Goal: Find specific page/section: Find specific page/section

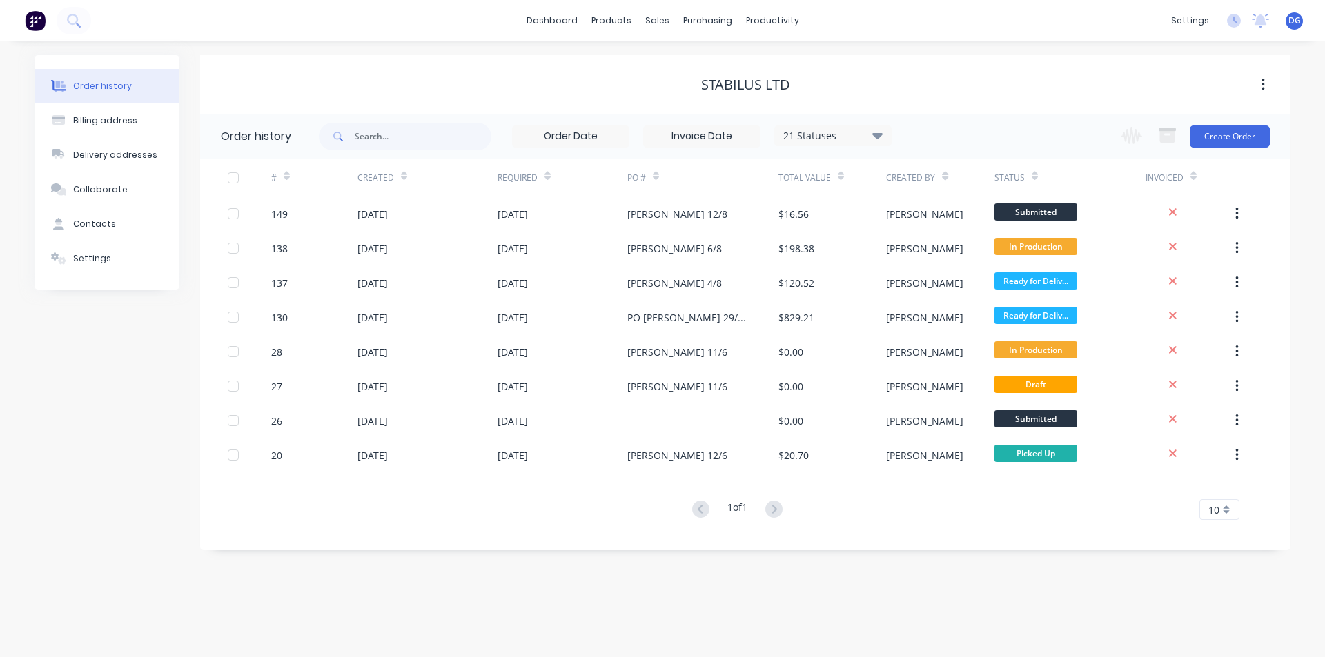
click at [1293, 20] on span "DG" at bounding box center [1294, 20] width 12 height 12
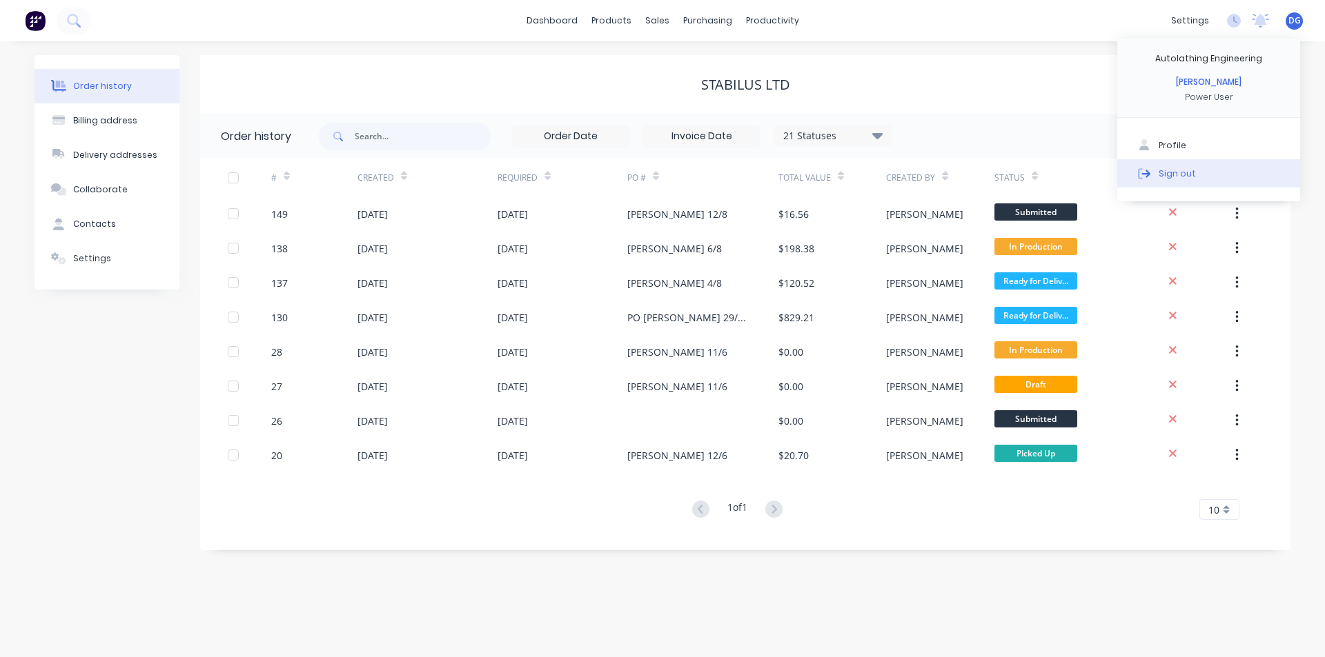
click at [1176, 173] on div "Sign out" at bounding box center [1176, 173] width 37 height 12
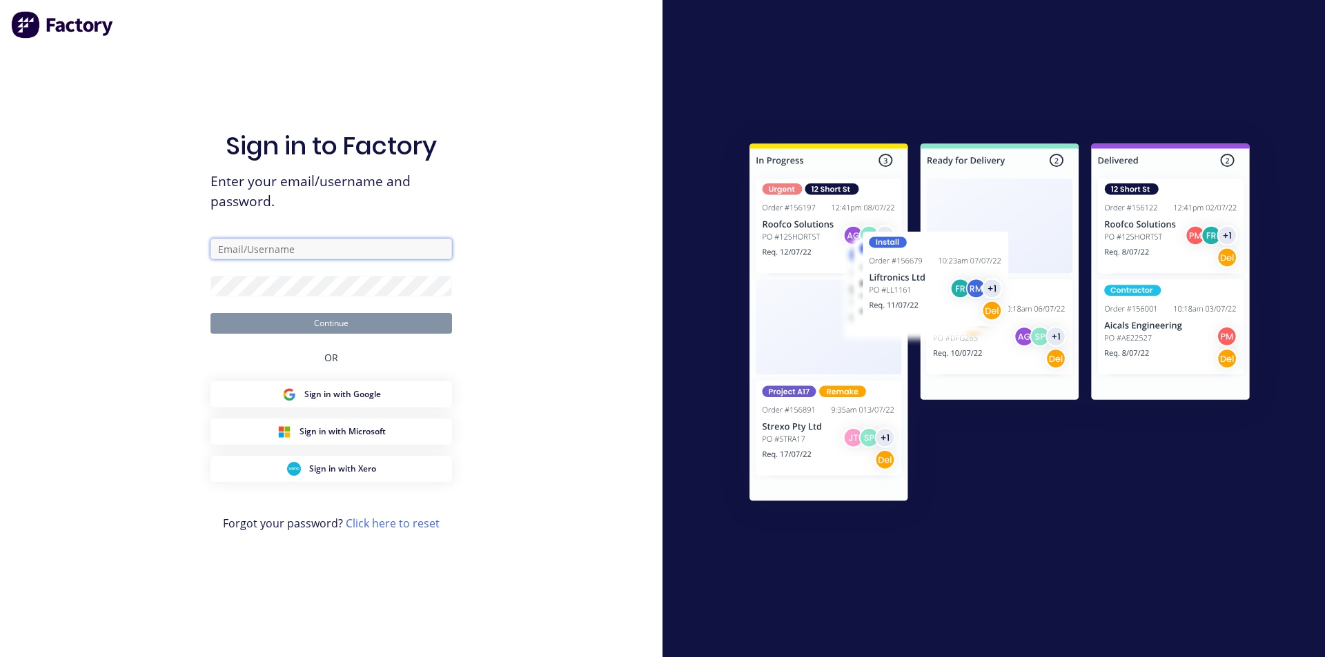
type input "[EMAIL_ADDRESS][DOMAIN_NAME]"
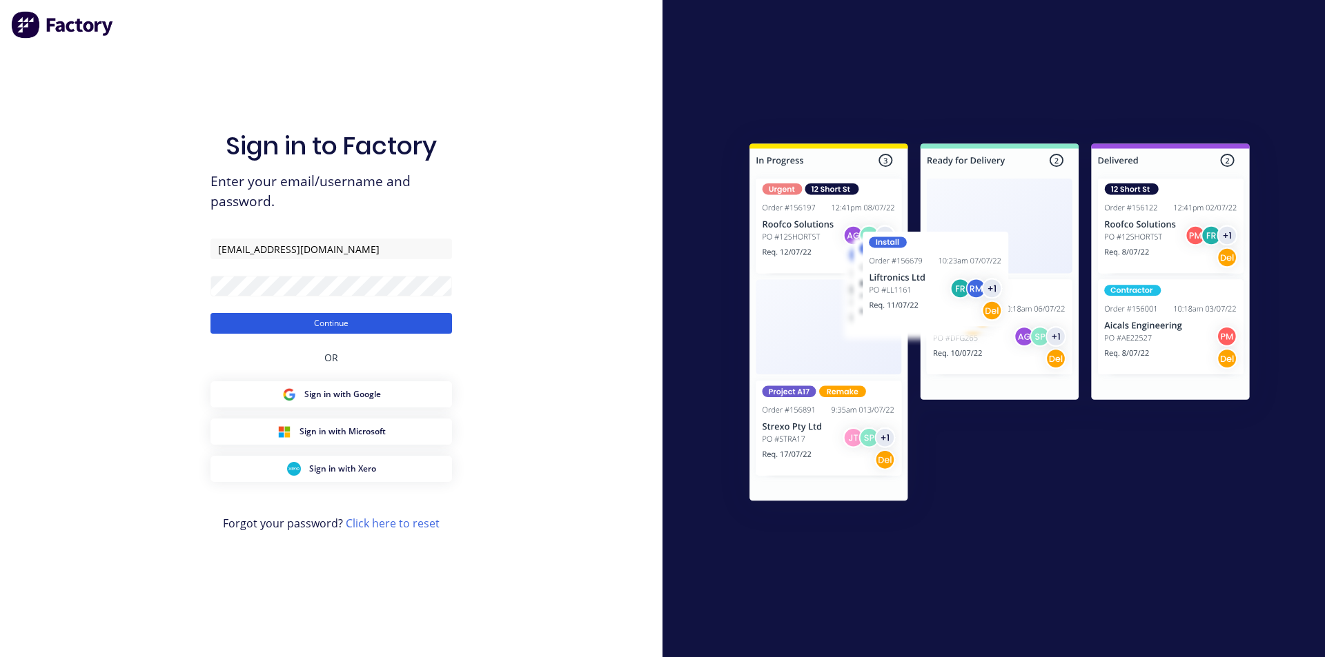
click at [325, 326] on button "Continue" at bounding box center [330, 323] width 241 height 21
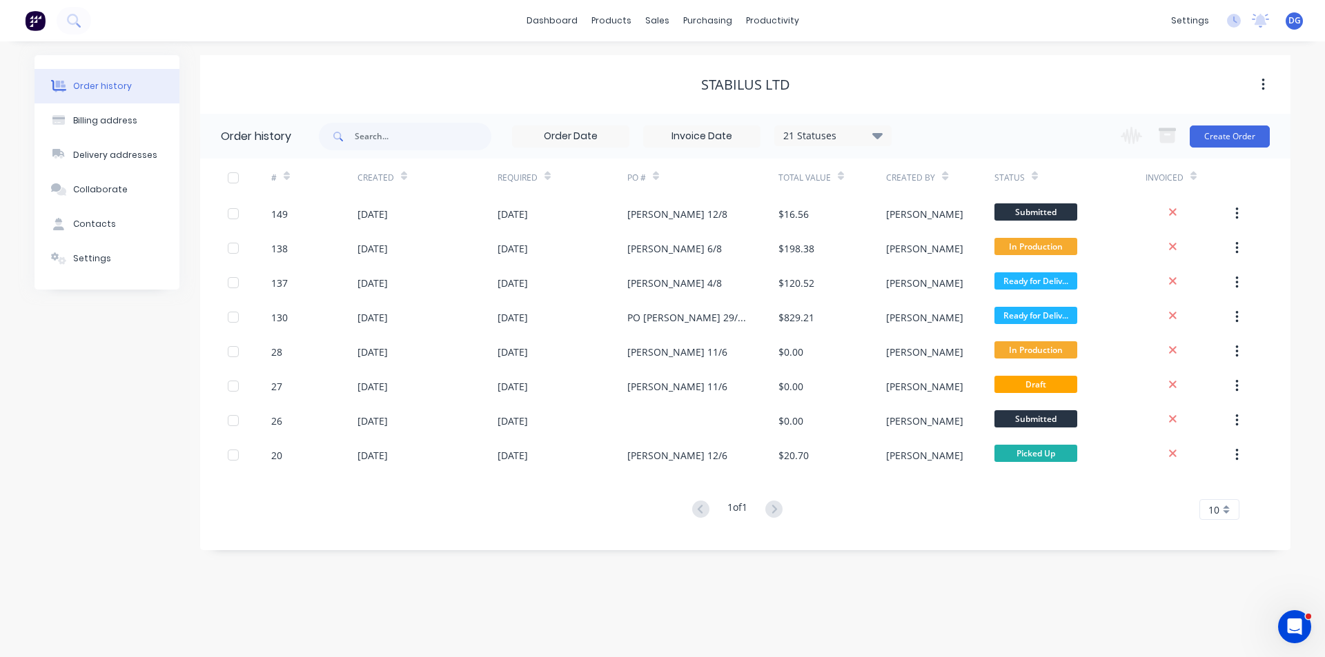
click at [1295, 20] on span "DG" at bounding box center [1294, 20] width 12 height 12
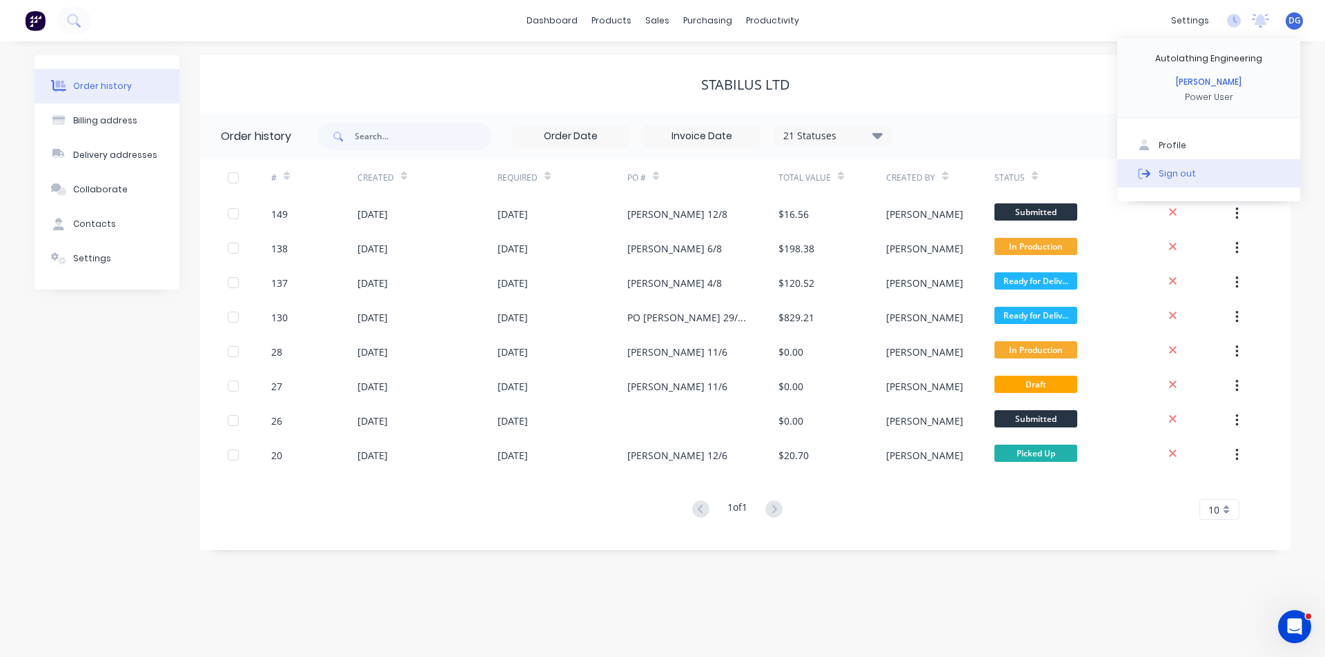
click at [1183, 176] on div "Sign out" at bounding box center [1176, 173] width 37 height 12
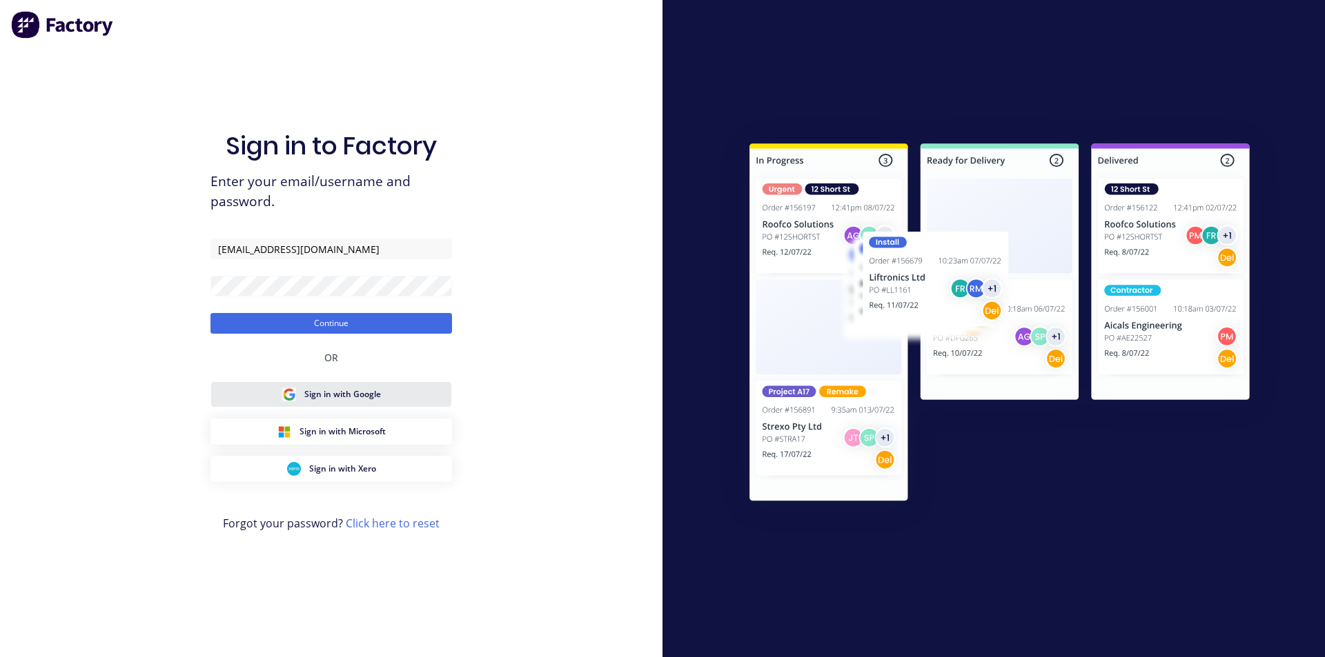
click at [330, 395] on span "Sign in with Google" at bounding box center [342, 394] width 77 height 12
click at [340, 326] on button "Continue" at bounding box center [330, 323] width 241 height 21
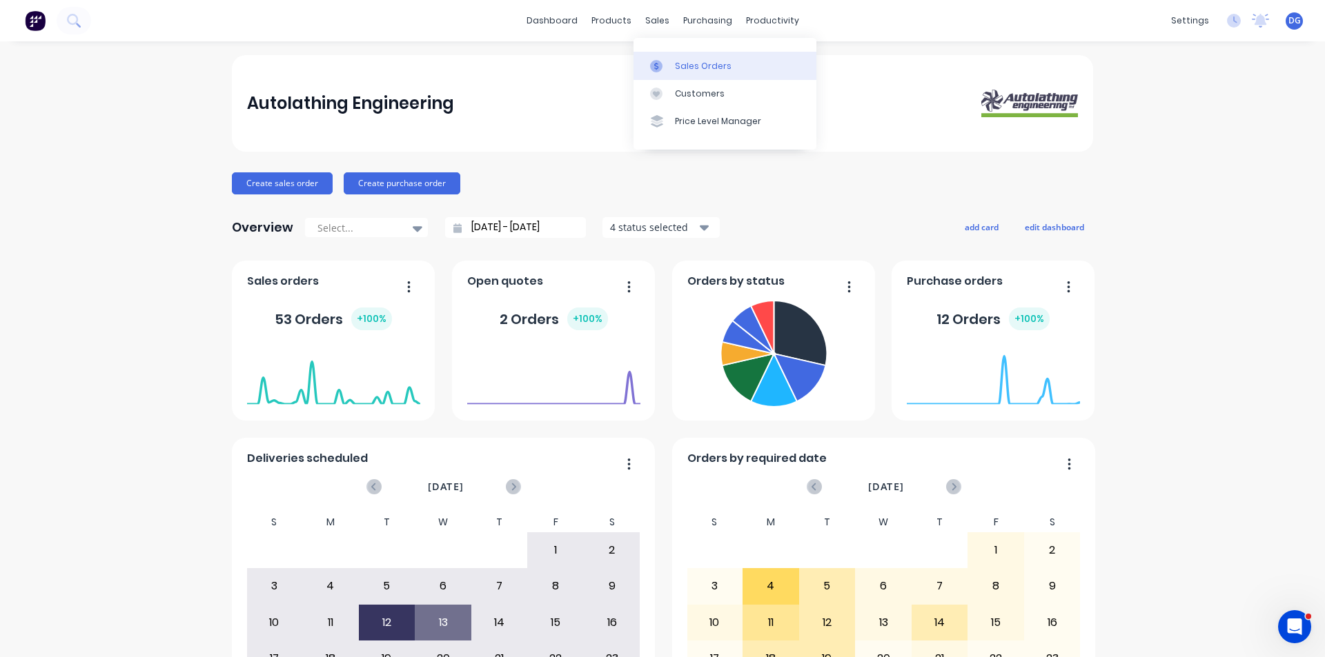
click at [684, 64] on div "Sales Orders" at bounding box center [703, 66] width 57 height 12
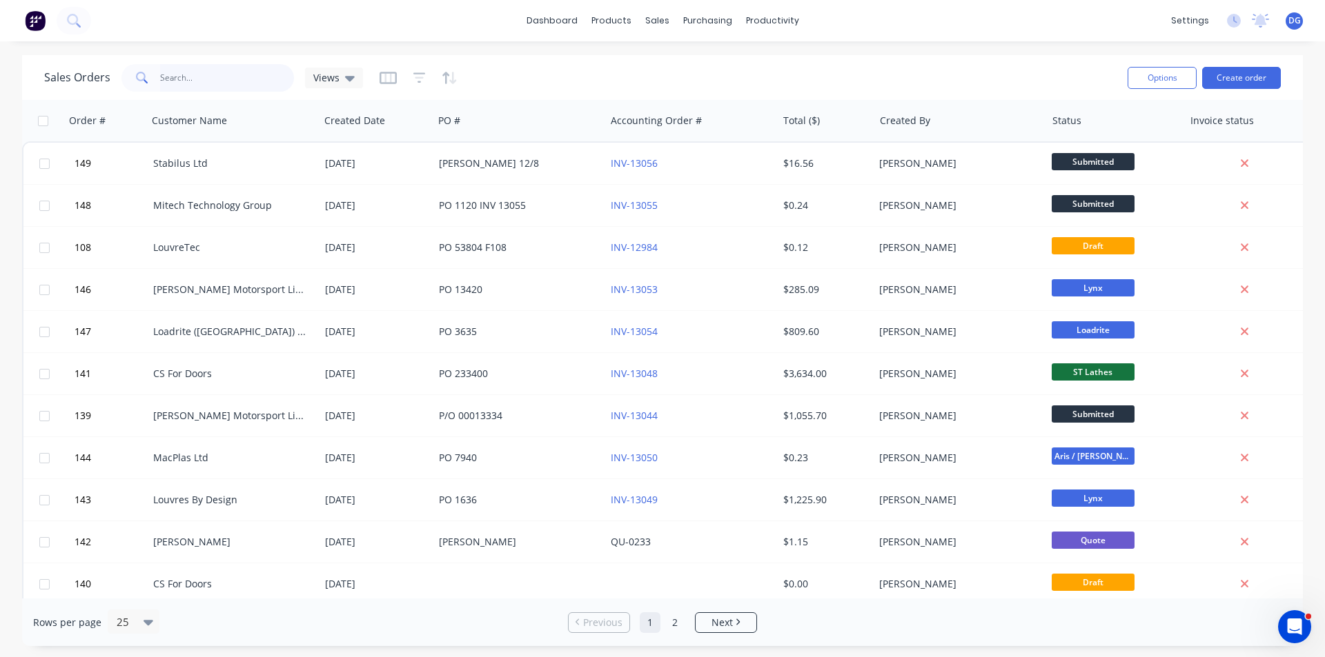
click at [176, 78] on input "text" at bounding box center [227, 78] width 135 height 28
type input "stab"
